Goal: Information Seeking & Learning: Learn about a topic

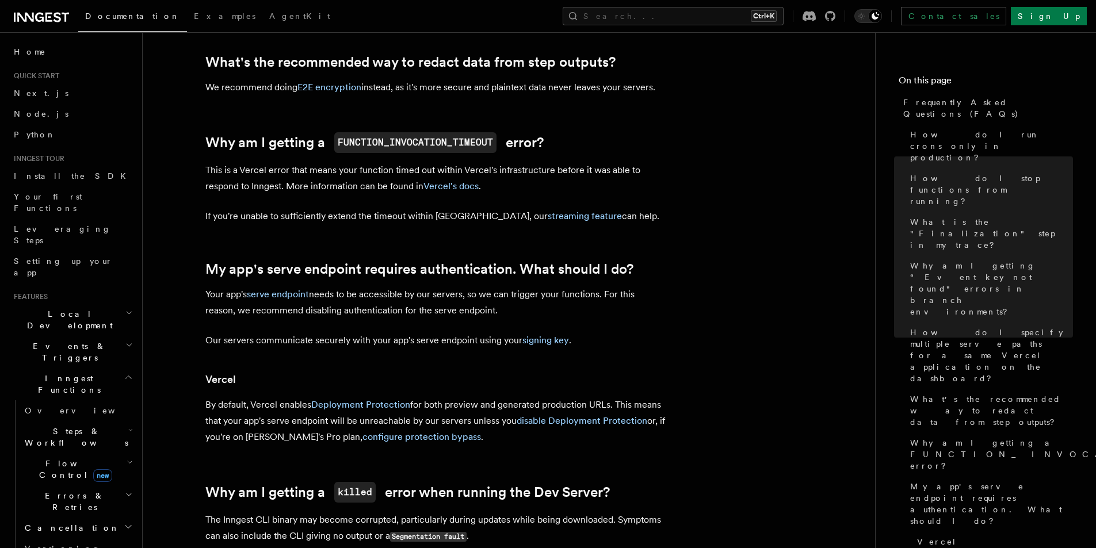
scroll to position [1150, 0]
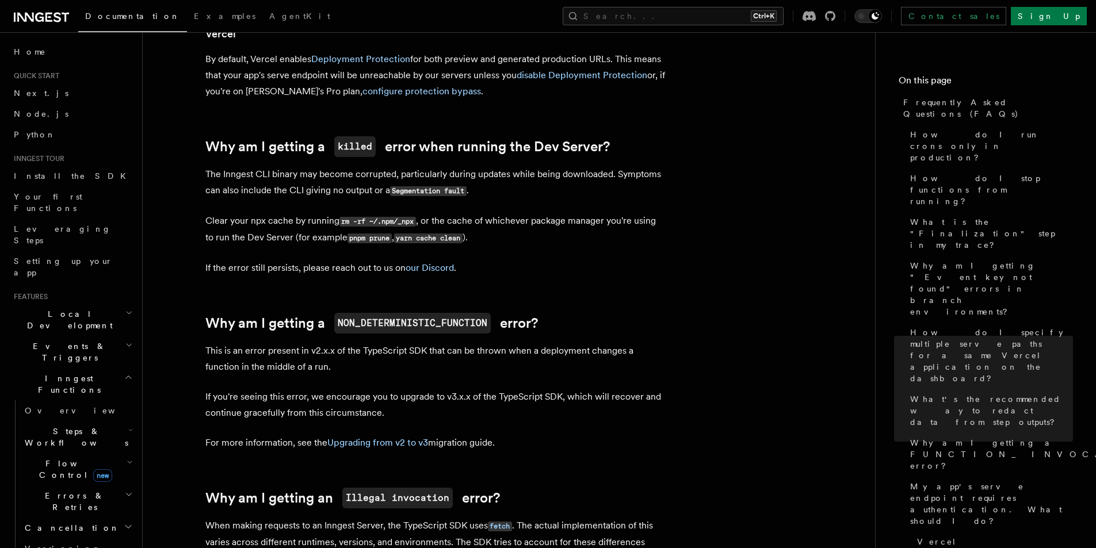
drag, startPoint x: 556, startPoint y: 261, endPoint x: 527, endPoint y: 264, distance: 28.9
click at [527, 264] on p "If the error still persists, please reach out to us on our Discord ." at bounding box center [435, 268] width 460 height 16
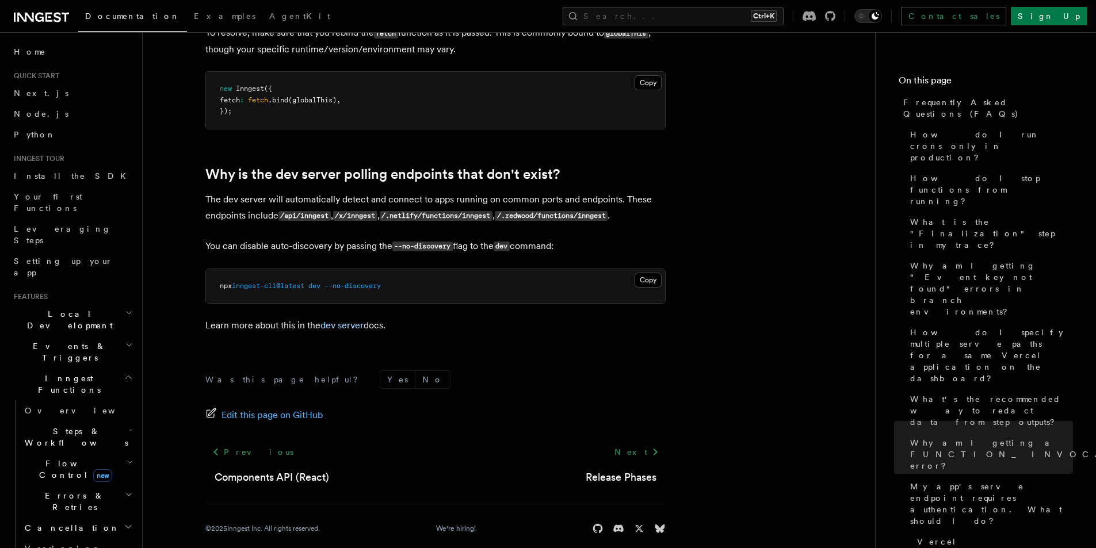
scroll to position [2128, 0]
